Goal: Navigation & Orientation: Find specific page/section

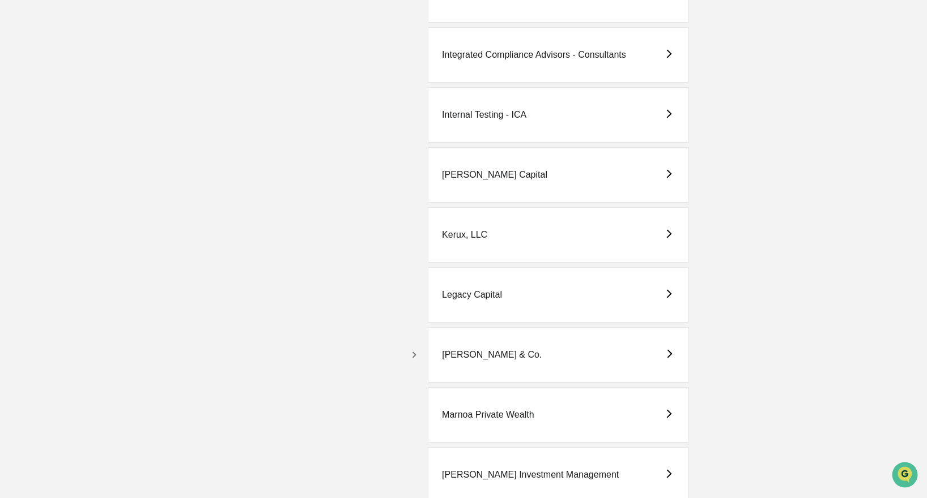
scroll to position [1812, 0]
click at [452, 232] on div "Kerux, LLC" at bounding box center [464, 234] width 45 height 10
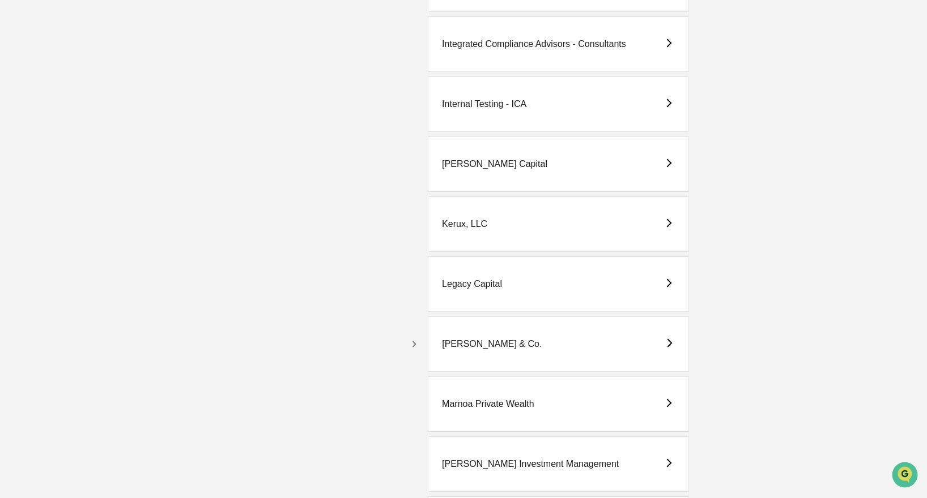
scroll to position [1845, 0]
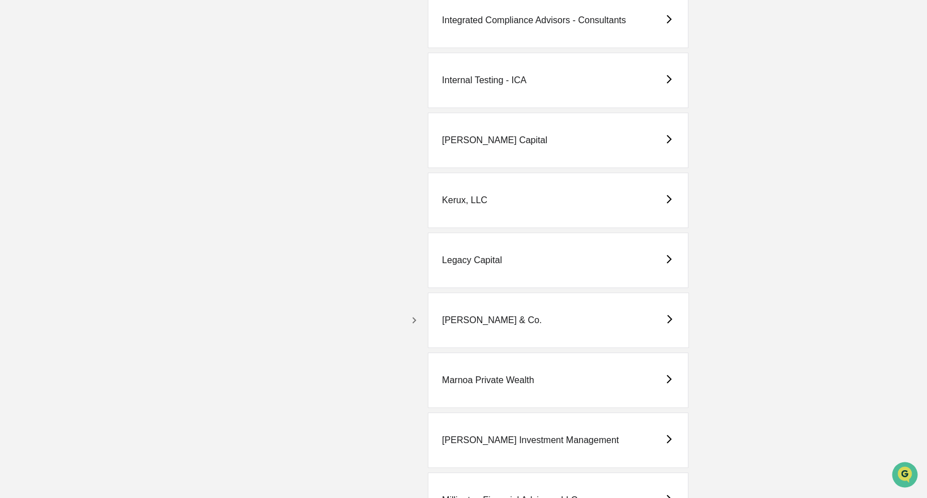
click at [474, 202] on div "Kerux, LLC" at bounding box center [464, 200] width 45 height 10
